Goal: Task Accomplishment & Management: Use online tool/utility

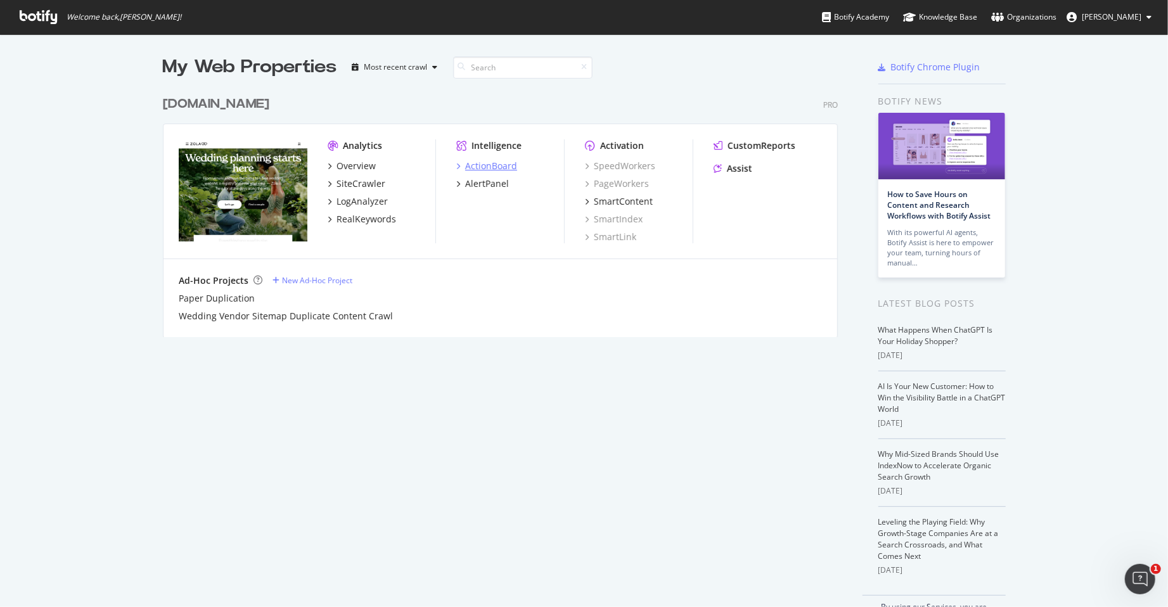
click at [469, 162] on div "ActionBoard" at bounding box center [491, 166] width 52 height 13
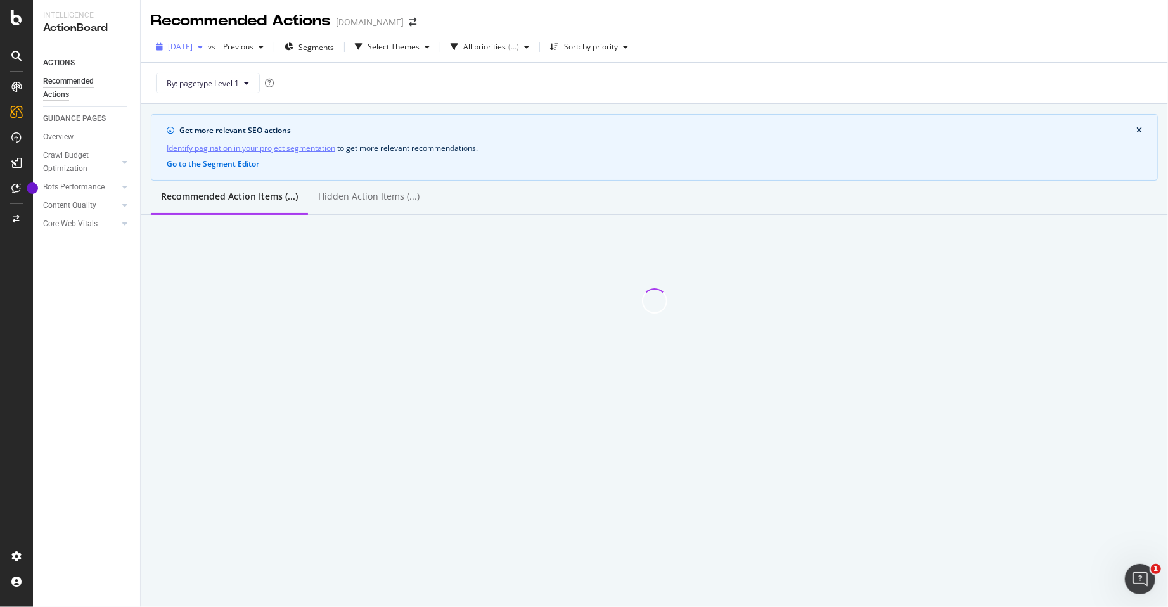
click at [181, 44] on span "[DATE]" at bounding box center [180, 46] width 25 height 11
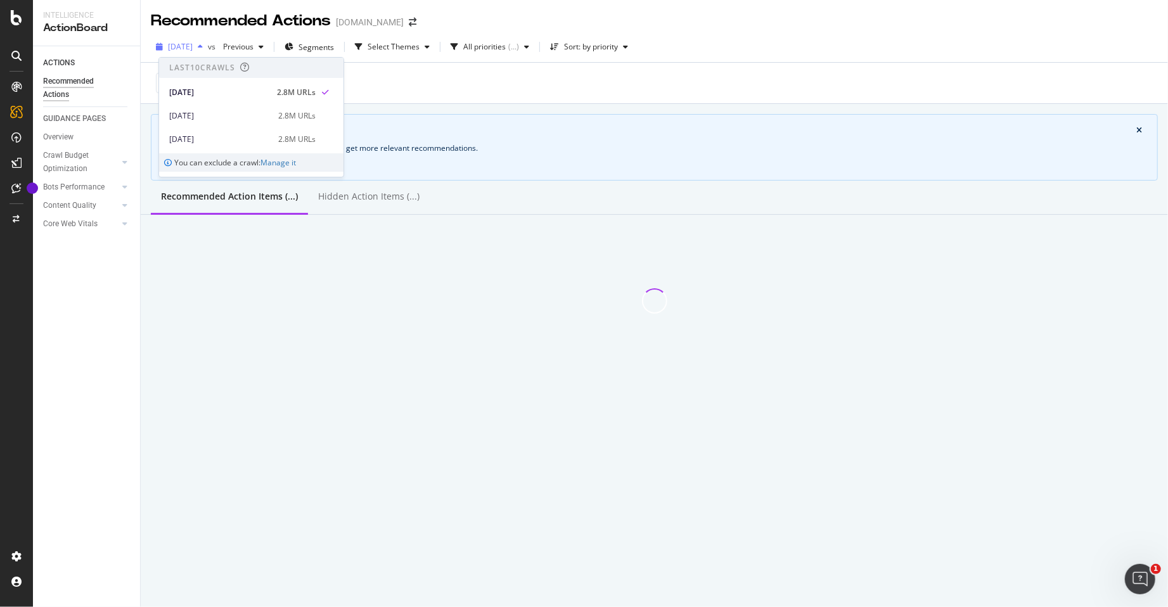
click at [181, 44] on span "[DATE]" at bounding box center [180, 46] width 25 height 11
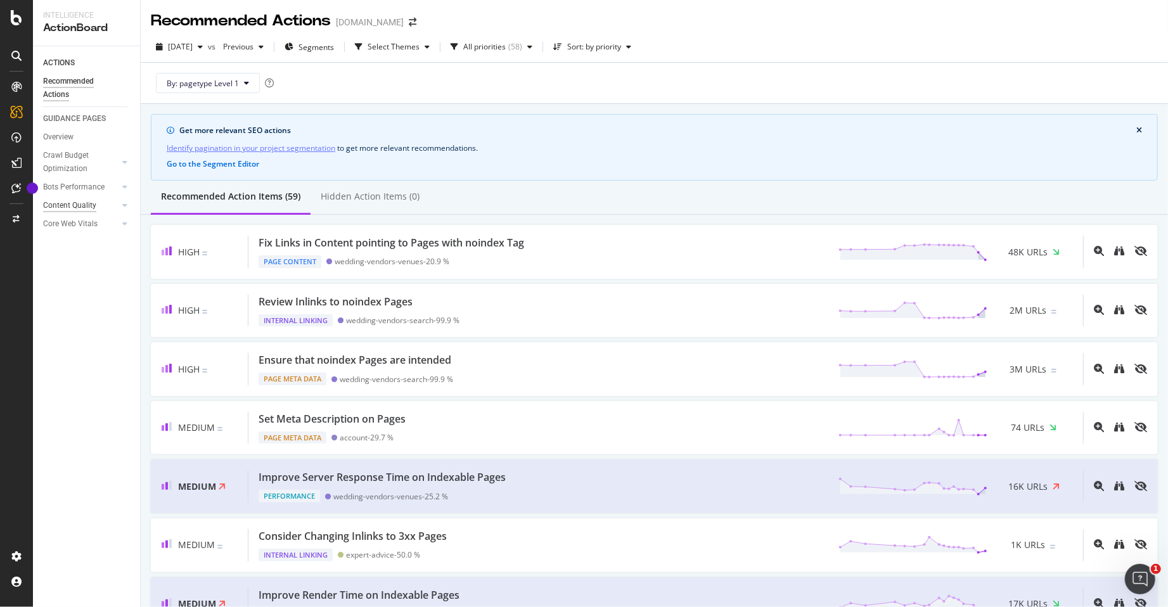
click at [79, 207] on div "Content Quality" at bounding box center [69, 205] width 53 height 13
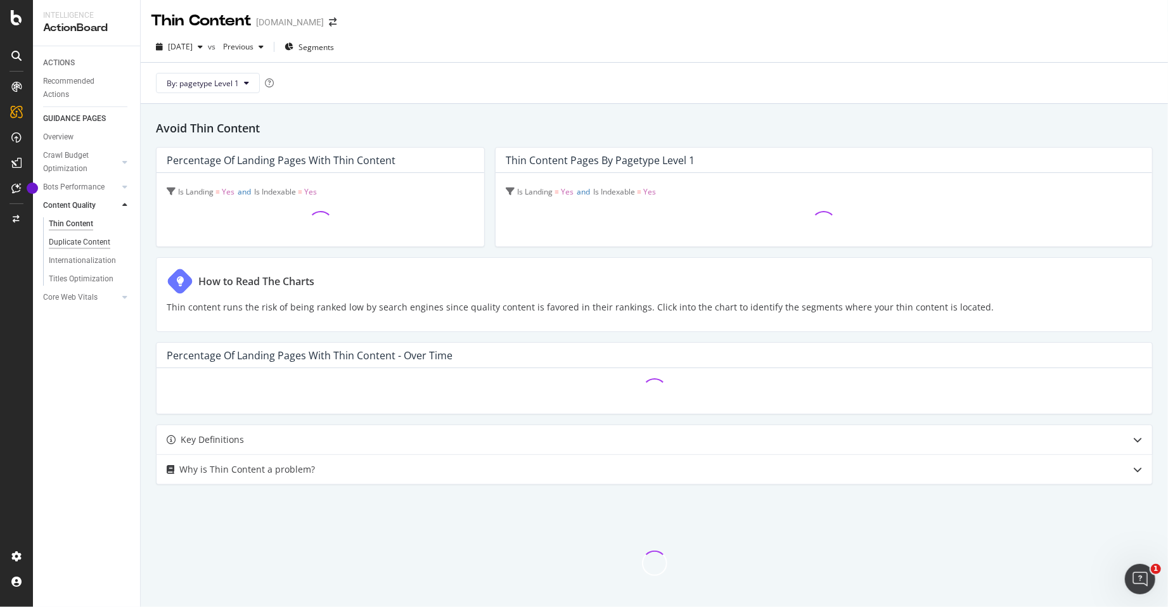
click at [97, 242] on div "Duplicate Content" at bounding box center [79, 242] width 61 height 13
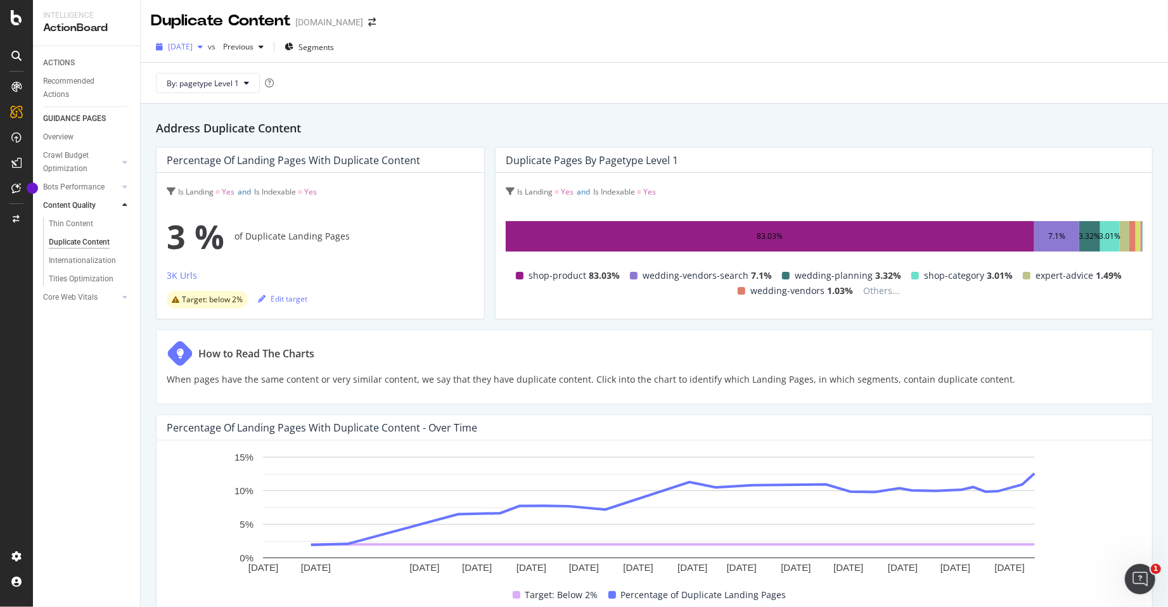
click at [193, 49] on span "[DATE]" at bounding box center [180, 46] width 25 height 11
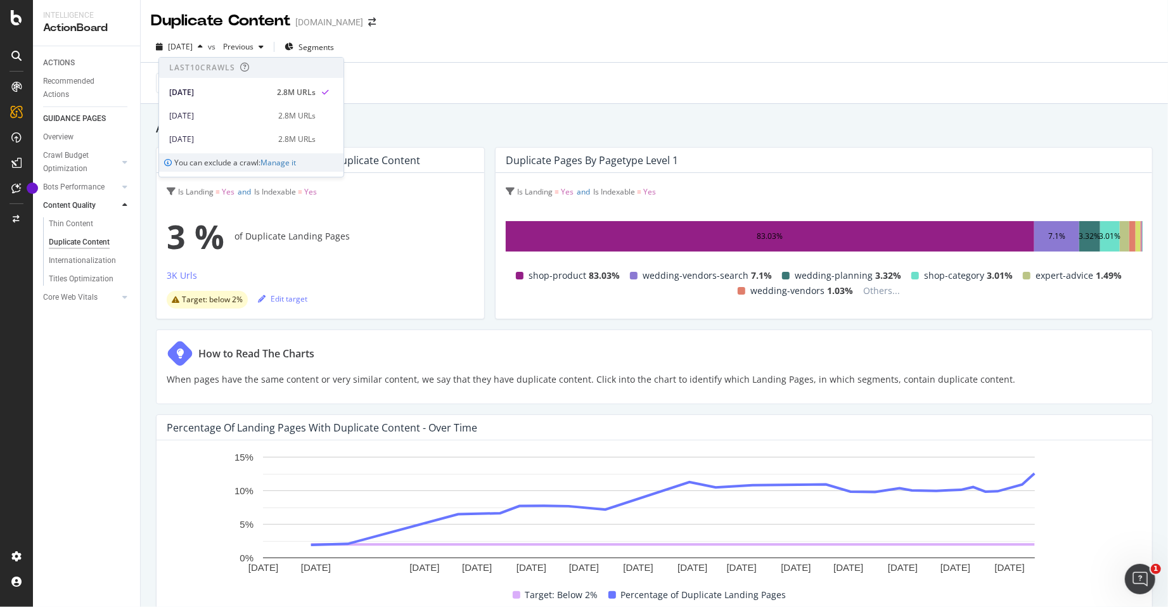
click at [251, 427] on div "Percentage of Landing Pages with Duplicate Content - Over Time" at bounding box center [322, 428] width 311 height 13
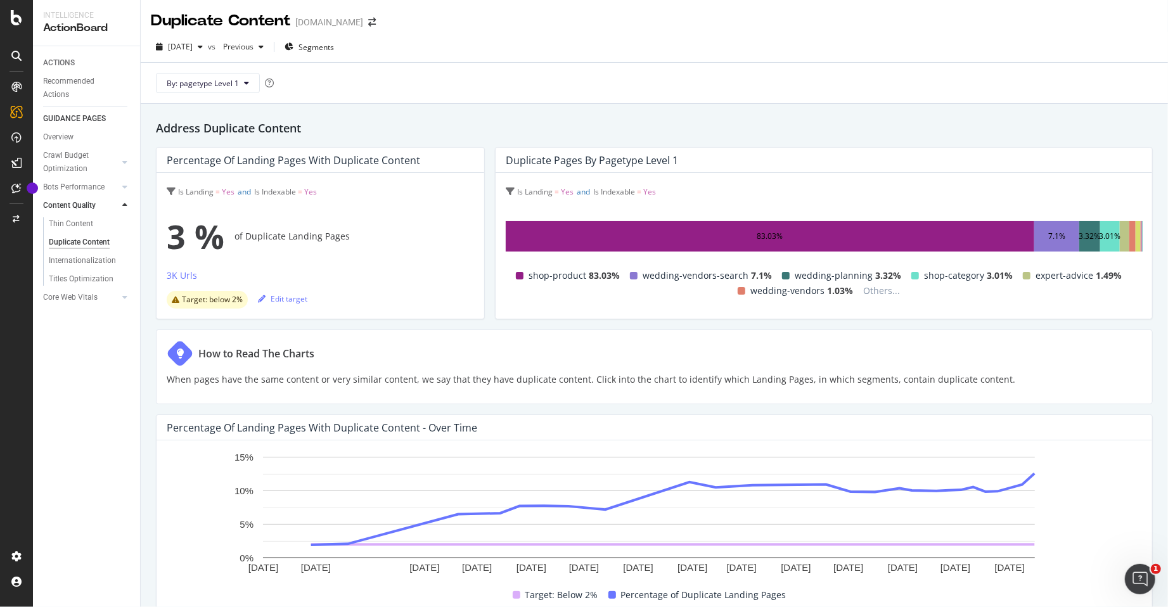
scroll to position [335, 0]
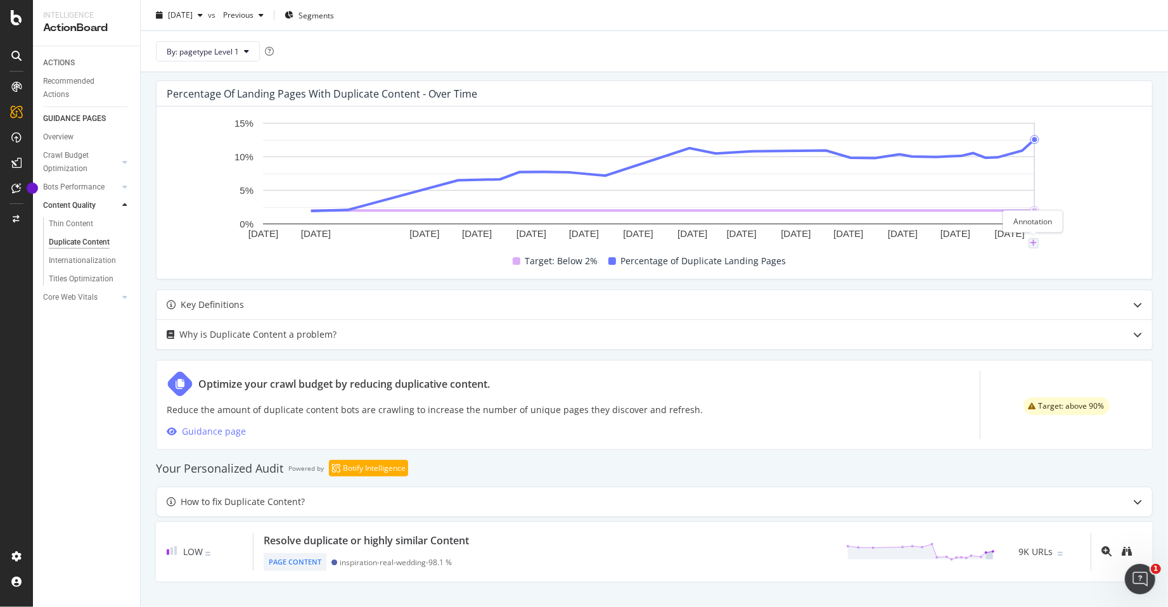
click at [1035, 241] on icon "plus" at bounding box center [1033, 244] width 7 height 8
click at [1031, 164] on textarea at bounding box center [1034, 167] width 113 height 39
type textarea "Fixed vendor searc"
click at [1048, 123] on input "[DATE]" at bounding box center [1018, 125] width 80 height 23
type input "[DATE]"
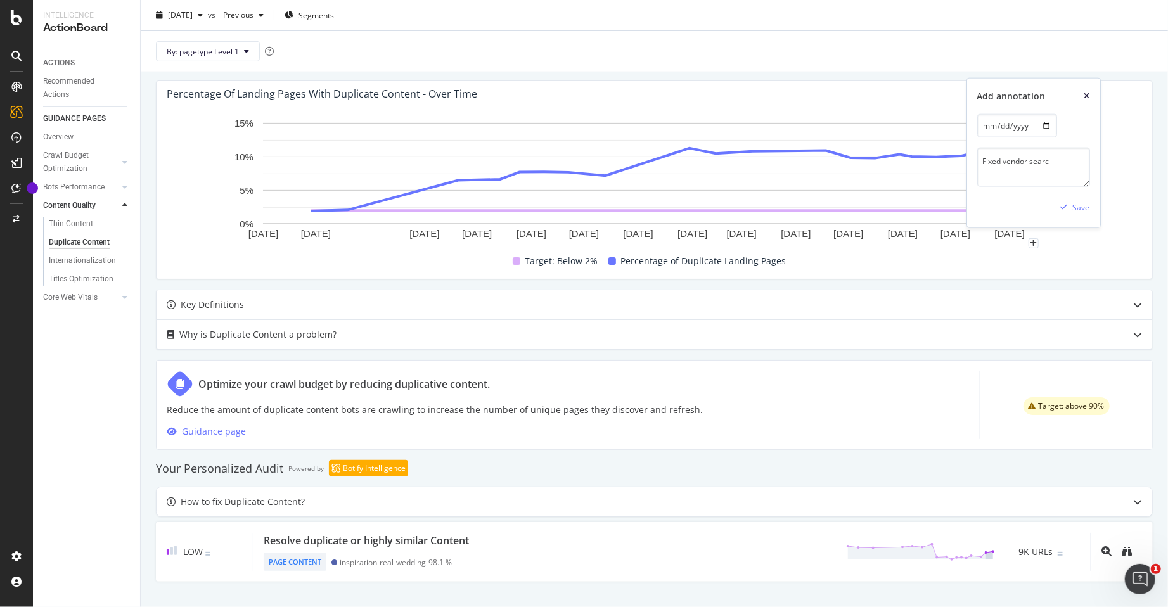
click at [1090, 93] on icon "xmark" at bounding box center [1088, 97] width 6 height 8
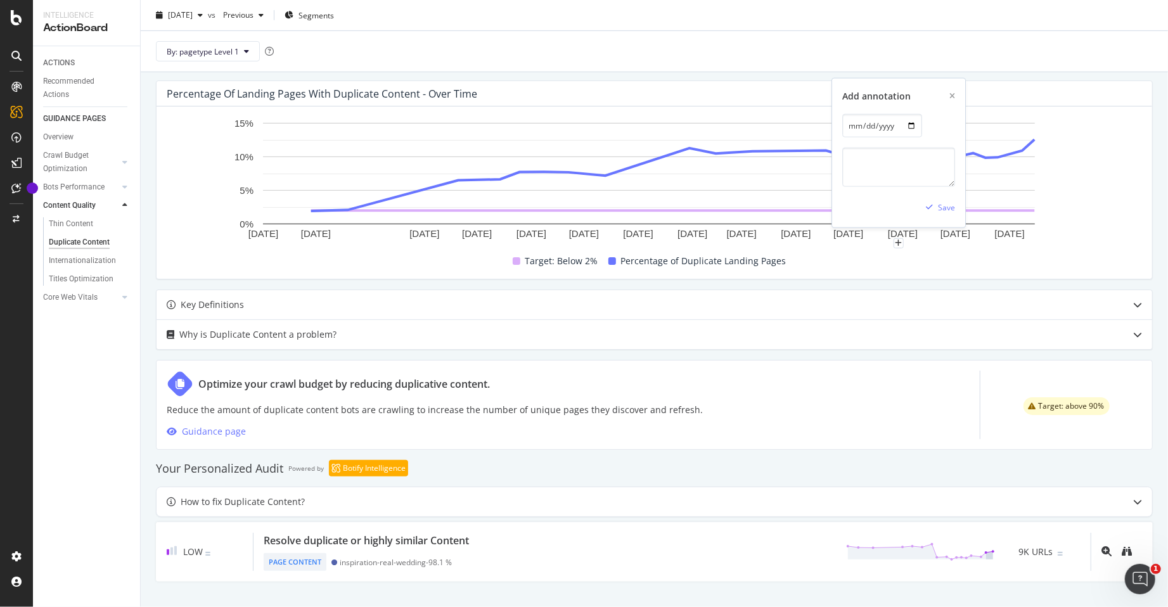
click at [900, 214] on div "Save" at bounding box center [899, 207] width 113 height 20
click at [911, 245] on icon "plus" at bounding box center [910, 244] width 7 height 8
click at [1018, 167] on rect "A chart." at bounding box center [649, 173] width 772 height 101
click at [1024, 135] on rect "A chart." at bounding box center [649, 173] width 772 height 101
click at [1038, 148] on rect "A chart." at bounding box center [649, 180] width 965 height 127
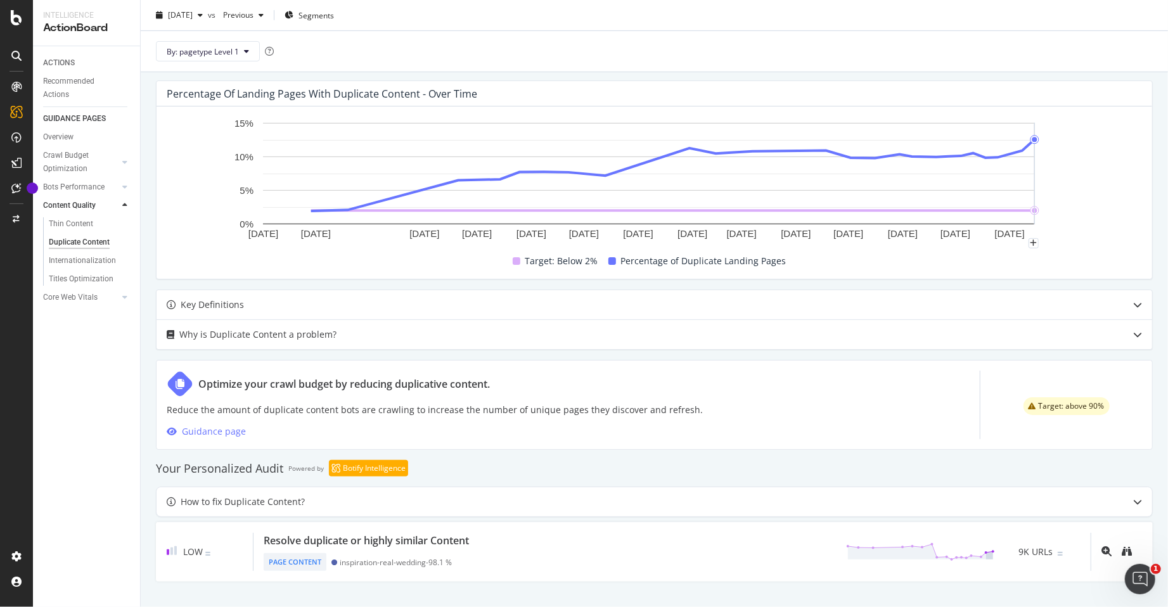
click at [1037, 146] on rect "A chart." at bounding box center [649, 180] width 965 height 127
click at [1036, 141] on circle "A chart." at bounding box center [1035, 140] width 8 height 8
click at [1035, 139] on circle "A chart." at bounding box center [1035, 140] width 5 height 5
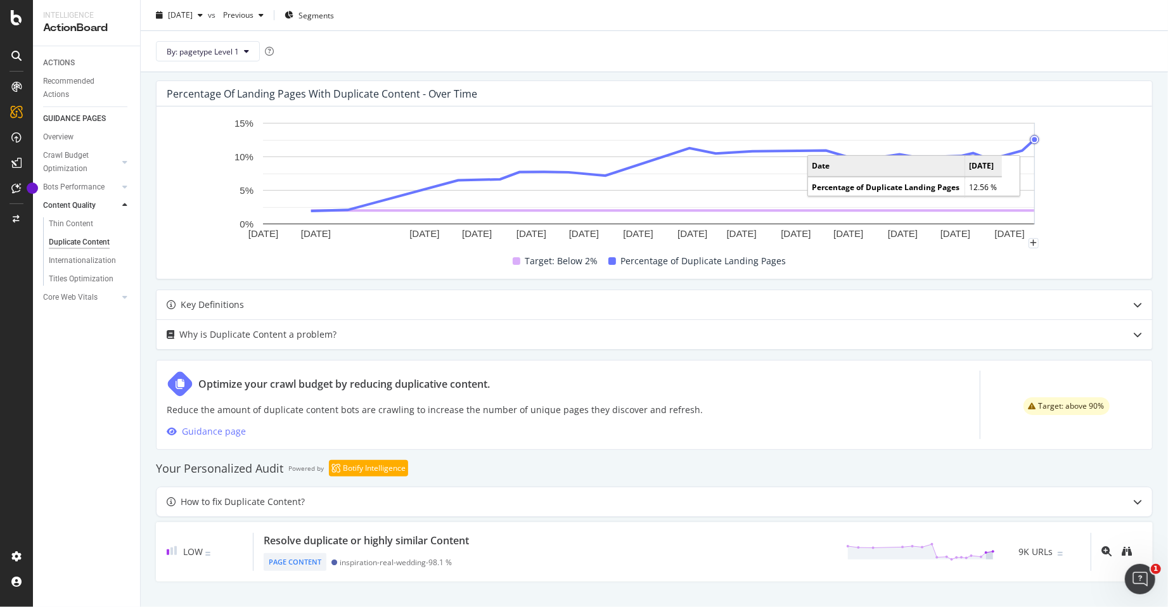
click at [1035, 139] on circle "A chart." at bounding box center [1035, 140] width 5 height 5
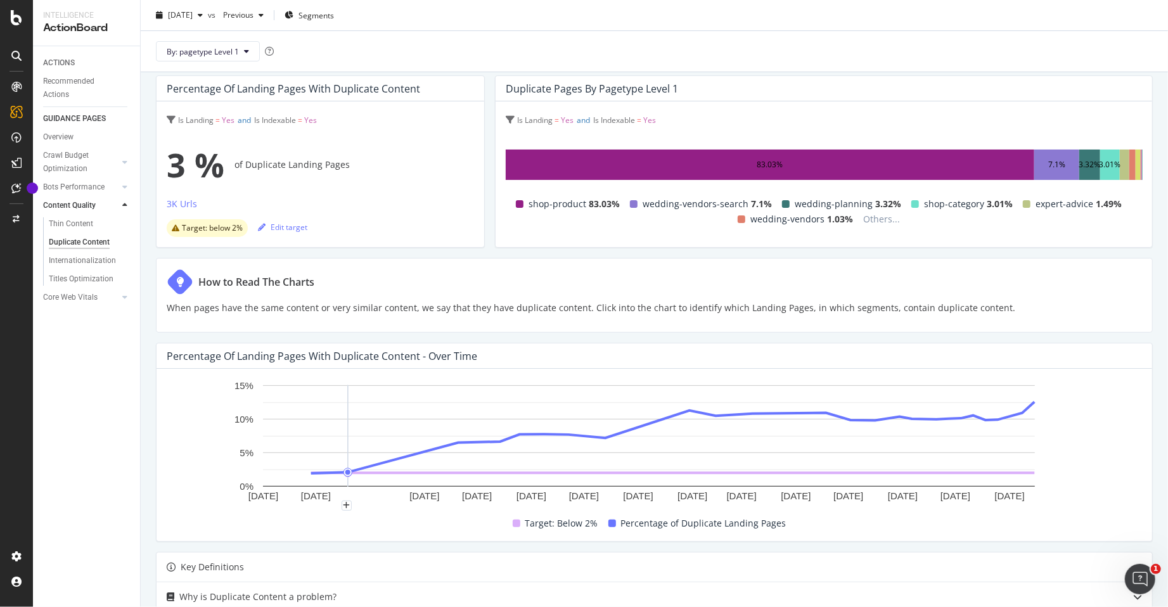
scroll to position [0, 0]
